Goal: Use online tool/utility: Utilize a website feature to perform a specific function

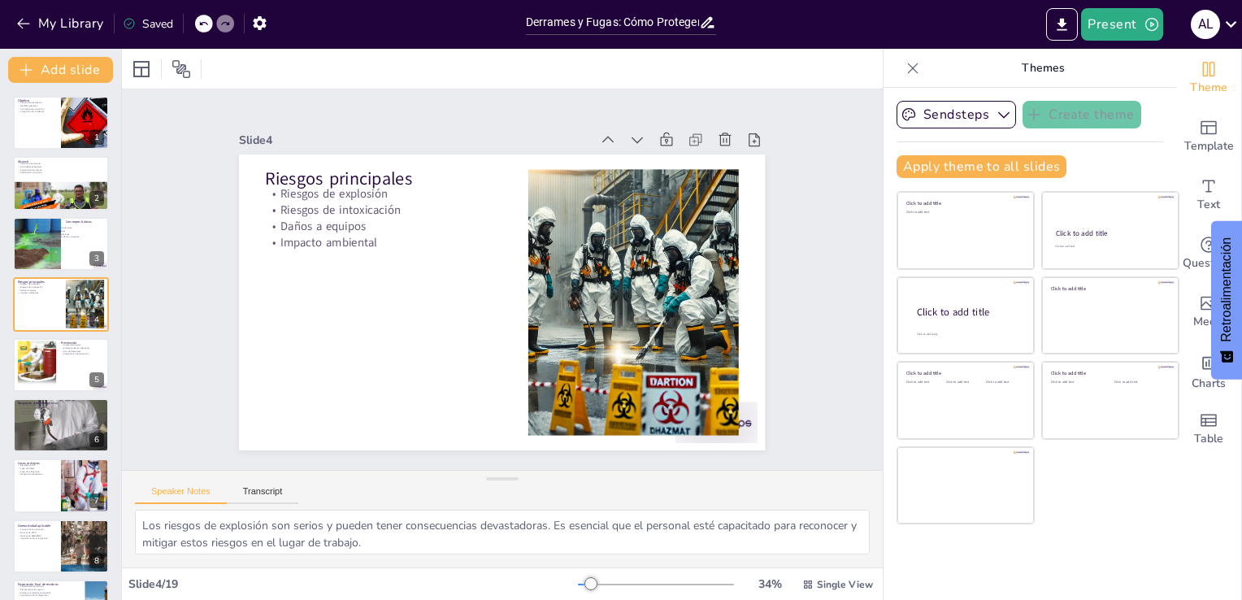
checkbox input "true"
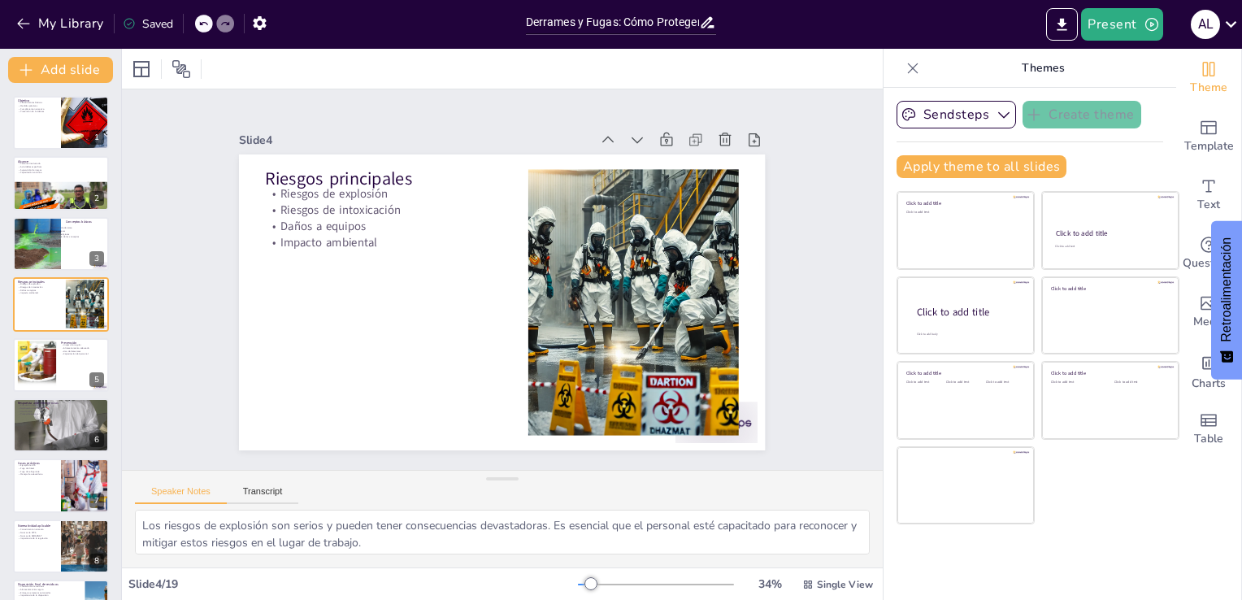
checkbox input "true"
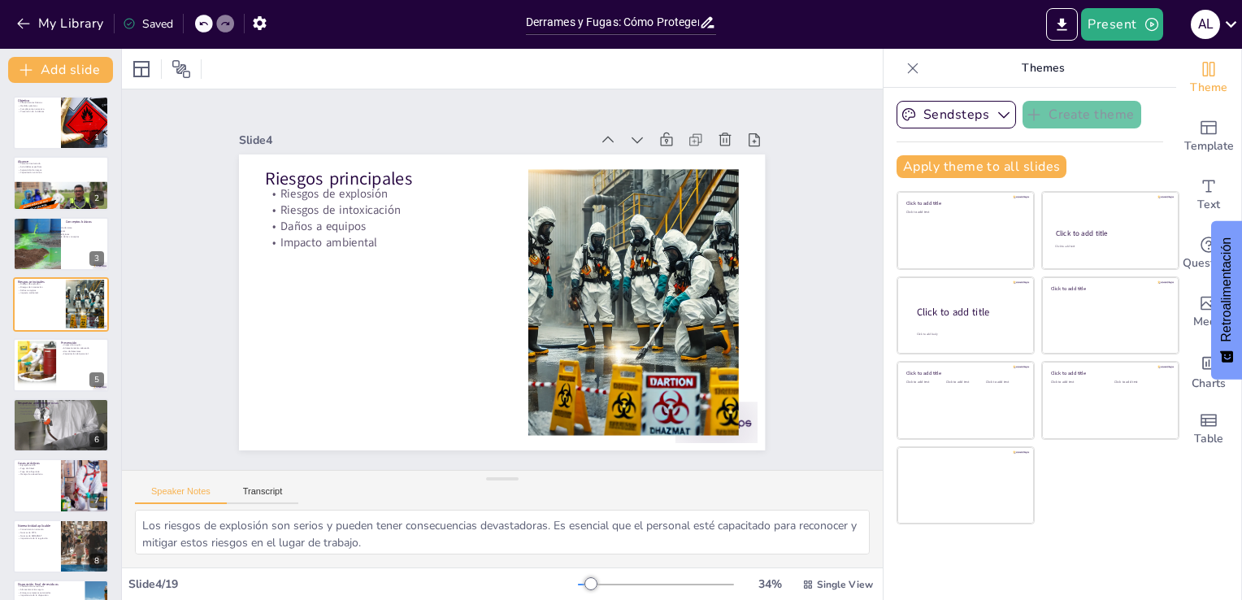
scroll to position [106, 0]
